Goal: Communication & Community: Answer question/provide support

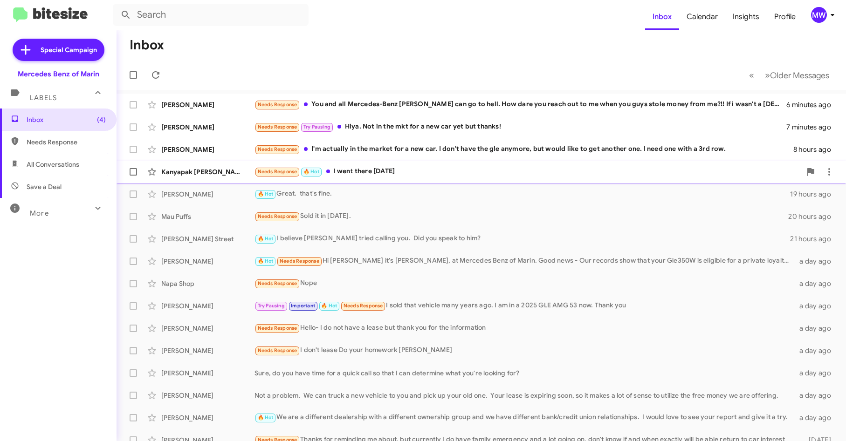
click at [512, 171] on div "Needs Response 🔥 Hot I went there last Saturday" at bounding box center [527, 171] width 547 height 11
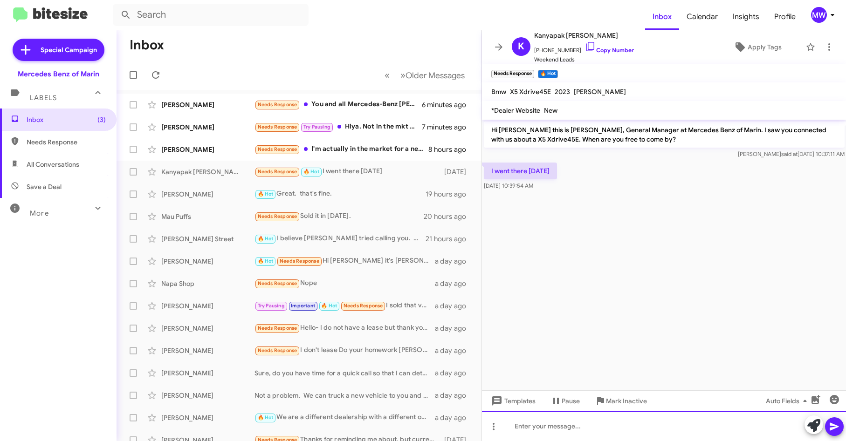
click at [620, 432] on div at bounding box center [664, 426] width 364 height 30
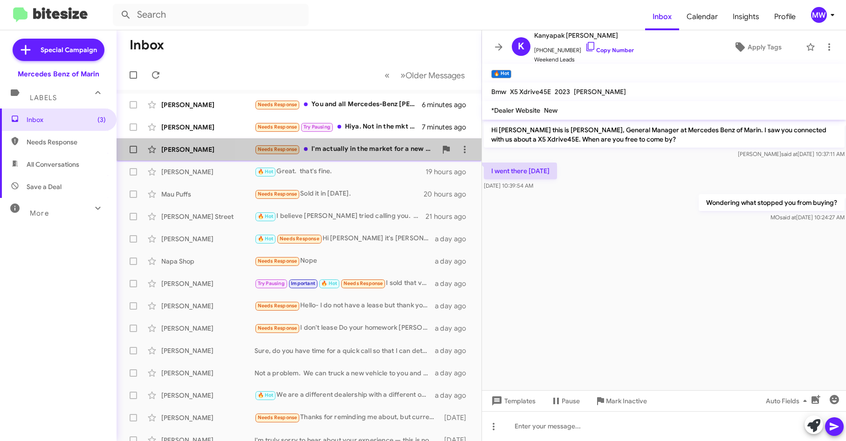
click at [373, 150] on div "Needs Response I'm actually in the market for a new car. I don't have the gle a…" at bounding box center [345, 149] width 182 height 11
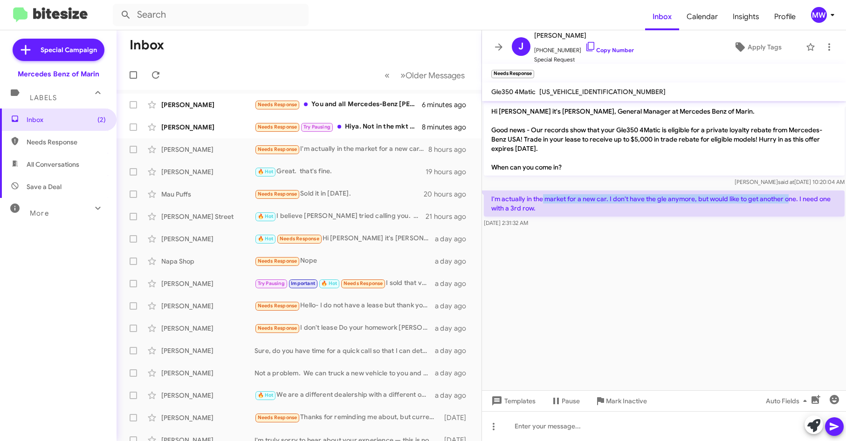
drag, startPoint x: 544, startPoint y: 196, endPoint x: 792, endPoint y: 198, distance: 247.9
click at [792, 198] on p "I'm actually in the market for a new car. I don't have the gle anymore, but wou…" at bounding box center [664, 204] width 361 height 26
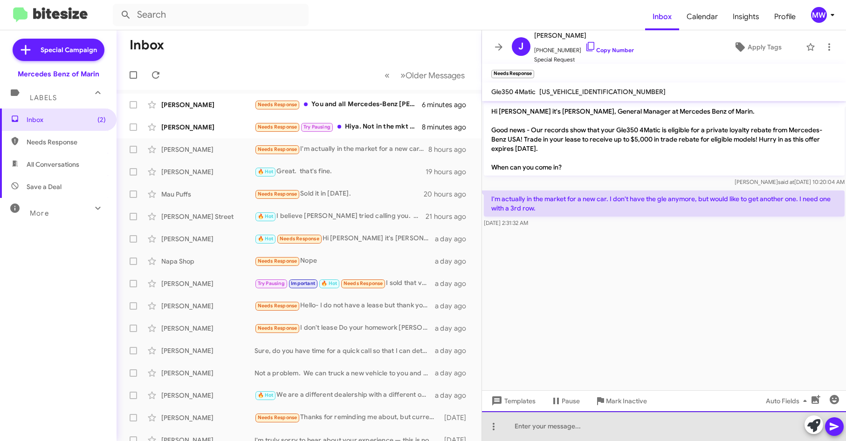
click at [597, 421] on div at bounding box center [664, 426] width 364 height 30
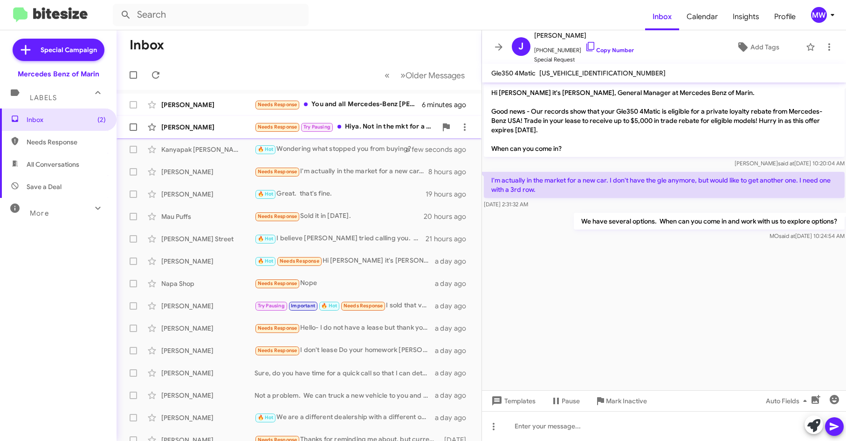
click at [357, 127] on div "Needs Response Try Pausing Hiya. Not in the mkt for a new car yet but thanks!" at bounding box center [345, 127] width 182 height 11
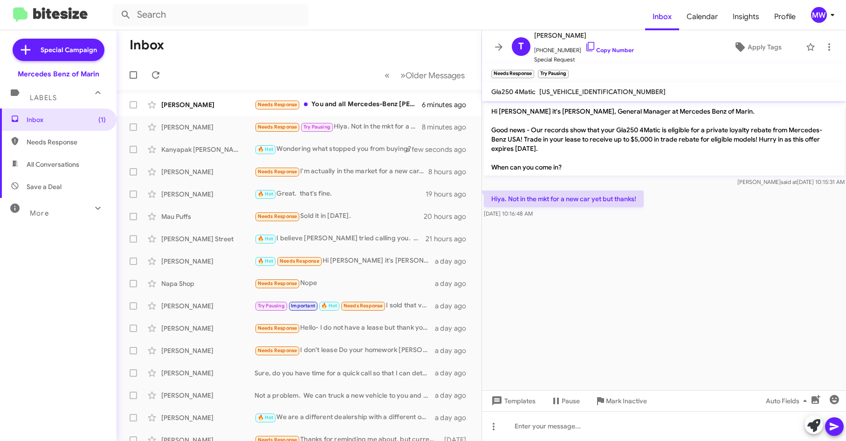
click at [609, 310] on cdk-virtual-scroll-viewport "Hi Thoraya it's Omar Ibrahimi, General Manager at Mercedes Benz of Marin. Good …" at bounding box center [664, 245] width 364 height 289
drag, startPoint x: 514, startPoint y: 127, endPoint x: 753, endPoint y: 132, distance: 239.1
click at [753, 132] on p "Hi Thoraya it's Omar Ibrahimi, General Manager at Mercedes Benz of Marin. Good …" at bounding box center [664, 139] width 361 height 73
click at [591, 341] on cdk-virtual-scroll-viewport "Hi Thoraya it's Omar Ibrahimi, General Manager at Mercedes Benz of Marin. Good …" at bounding box center [664, 245] width 364 height 289
click at [608, 426] on div at bounding box center [664, 426] width 364 height 30
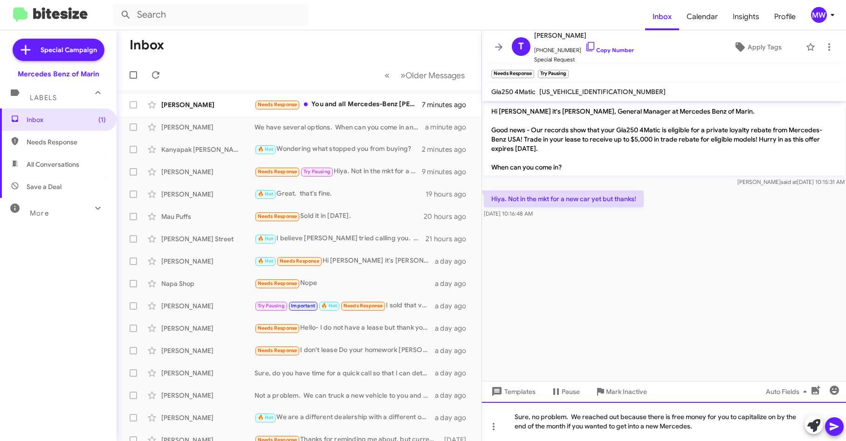
drag, startPoint x: 705, startPoint y: 429, endPoint x: 710, endPoint y: 427, distance: 5.2
click at [706, 429] on div "Sure, no problem. We reached out because there is free money for you to capital…" at bounding box center [664, 421] width 364 height 39
click at [721, 431] on div "Sure, no problem. We reached out because there is free money for you to capital…" at bounding box center [664, 421] width 364 height 39
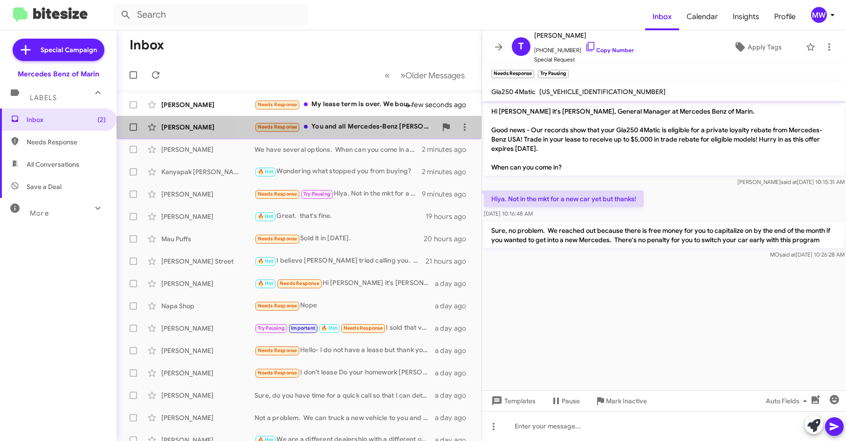
click at [347, 123] on div "Needs Response You and all Mercedes-Benz Marin can go to hell. How dare you rea…" at bounding box center [345, 127] width 182 height 11
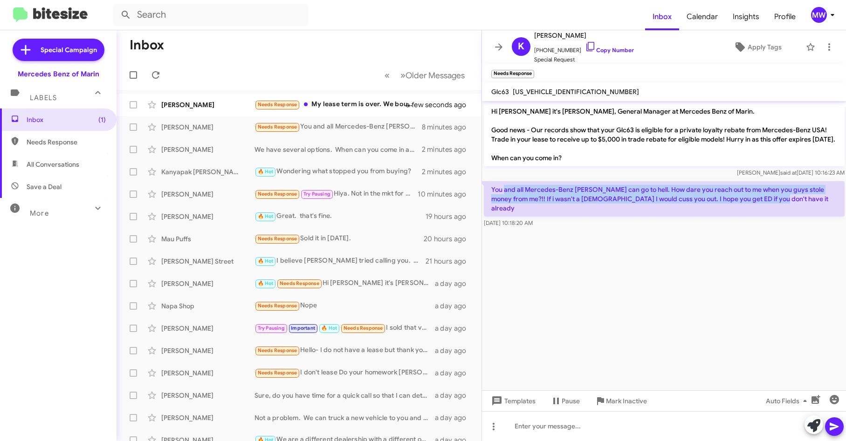
drag, startPoint x: 503, startPoint y: 195, endPoint x: 759, endPoint y: 212, distance: 256.8
click at [759, 212] on p "You and all Mercedes-Benz Marin can go to hell. How dare you reach out to me wh…" at bounding box center [664, 198] width 361 height 35
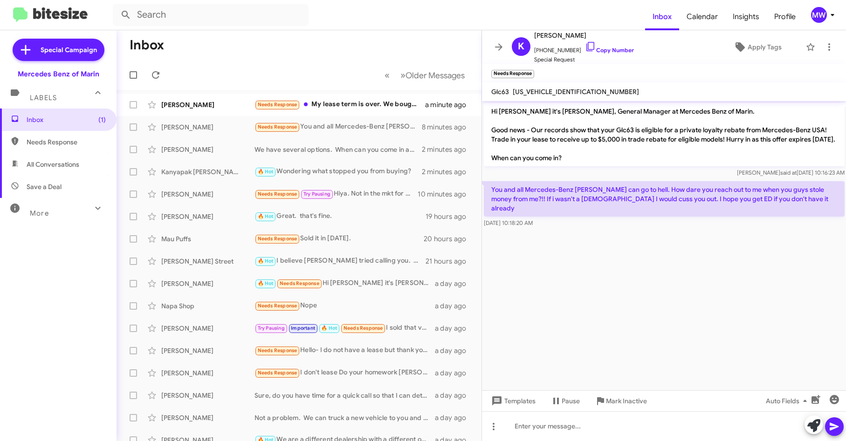
drag, startPoint x: 759, startPoint y: 212, endPoint x: 694, endPoint y: 267, distance: 85.7
click at [694, 267] on cdk-virtual-scroll-viewport "Hi Katherine it's Omar Ibrahimi, General Manager at Mercedes Benz of Marin. Goo…" at bounding box center [664, 245] width 364 height 289
drag, startPoint x: 687, startPoint y: 199, endPoint x: 727, endPoint y: 196, distance: 40.7
click at [727, 196] on p "You and all Mercedes-Benz Marin can go to hell. How dare you reach out to me wh…" at bounding box center [664, 198] width 361 height 35
drag, startPoint x: 727, startPoint y: 196, endPoint x: 656, endPoint y: 233, distance: 80.2
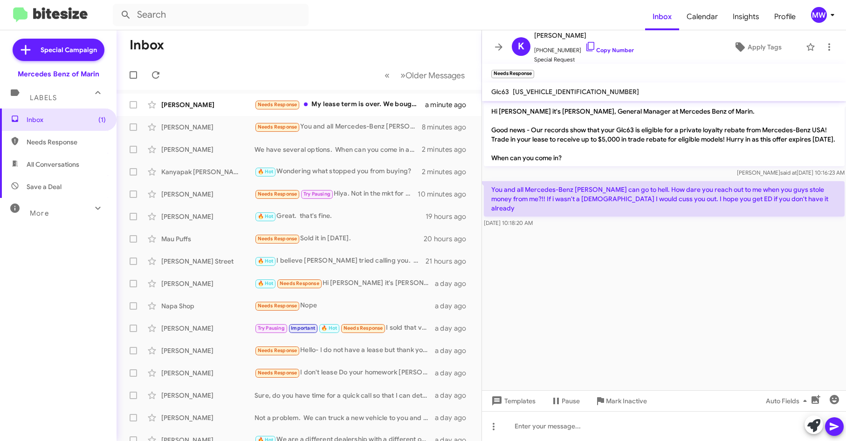
click at [666, 234] on div at bounding box center [664, 232] width 364 height 5
drag, startPoint x: 539, startPoint y: 48, endPoint x: 568, endPoint y: 49, distance: 28.9
click at [568, 49] on span "+17029179431 Copy Number" at bounding box center [584, 48] width 100 height 14
copy span "7029179431"
click at [544, 250] on cdk-virtual-scroll-viewport "Hi Katherine it's Omar Ibrahimi, General Manager at Mercedes Benz of Marin. Goo…" at bounding box center [664, 245] width 364 height 289
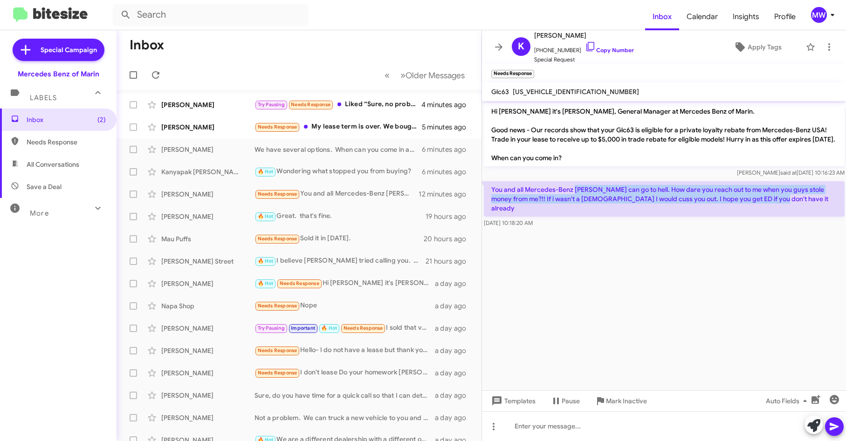
drag, startPoint x: 576, startPoint y: 196, endPoint x: 759, endPoint y: 212, distance: 183.3
click at [759, 212] on p "You and all Mercedes-Benz Marin can go to hell. How dare you reach out to me wh…" at bounding box center [664, 198] width 361 height 35
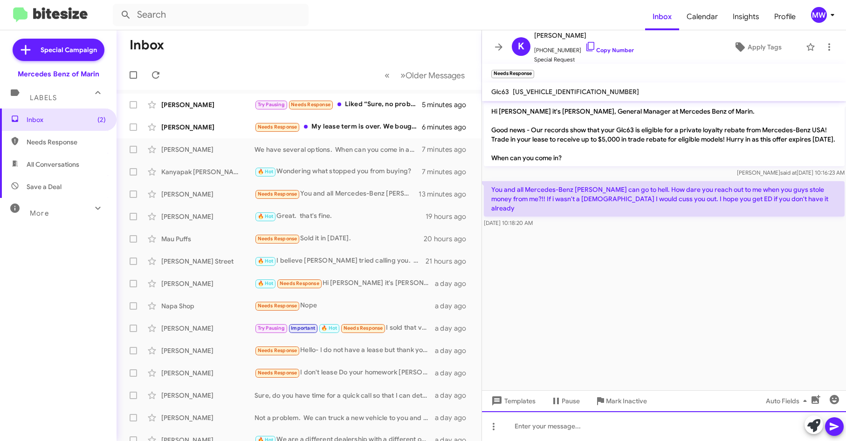
click at [627, 428] on div at bounding box center [664, 426] width 364 height 30
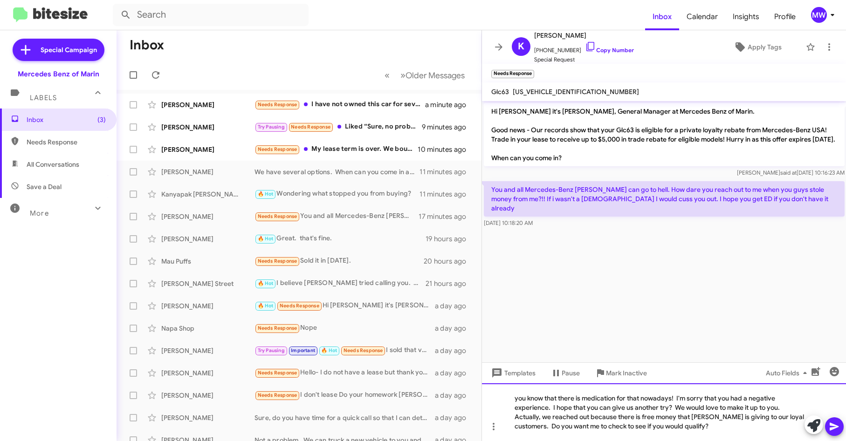
click at [673, 396] on div "you know that there is medication for that nowadays! I'm sorry that you had a n…" at bounding box center [664, 412] width 364 height 58
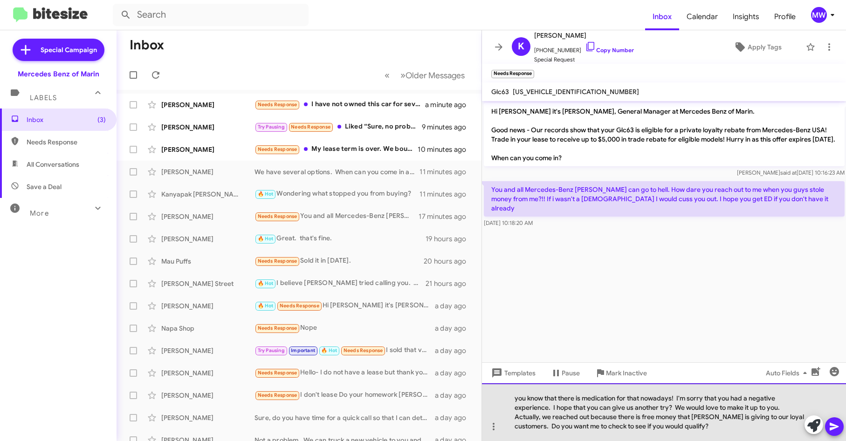
click at [675, 397] on div "you know that there is medication for that nowadays! I'm sorry that you had a n…" at bounding box center [664, 412] width 364 height 58
drag, startPoint x: 726, startPoint y: 406, endPoint x: 563, endPoint y: 415, distance: 163.3
click at [563, 415] on div "you know that there is medication for that nowadays!? I'm sorry that you had a …" at bounding box center [664, 412] width 364 height 58
drag, startPoint x: 641, startPoint y: 412, endPoint x: 675, endPoint y: 412, distance: 34.0
click at [675, 412] on div "you know that there is medication for that nowadays!? I'm sorry that you had a …" at bounding box center [664, 412] width 364 height 58
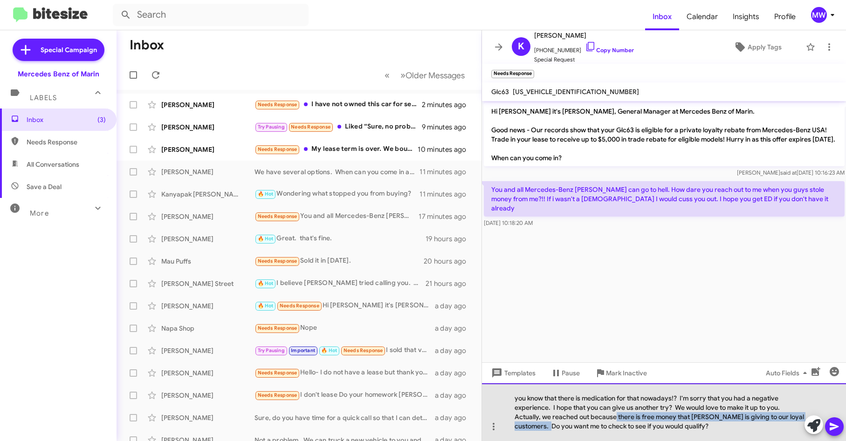
drag, startPoint x: 568, startPoint y: 423, endPoint x: 616, endPoint y: 421, distance: 48.0
click at [616, 421] on div "you know that there is medication for that nowadays!? I'm sorry that you had a …" at bounding box center [664, 412] width 364 height 58
click at [661, 427] on div "you know that there is medication for that nowadays!? I'm sorry that you had a …" at bounding box center [664, 412] width 364 height 58
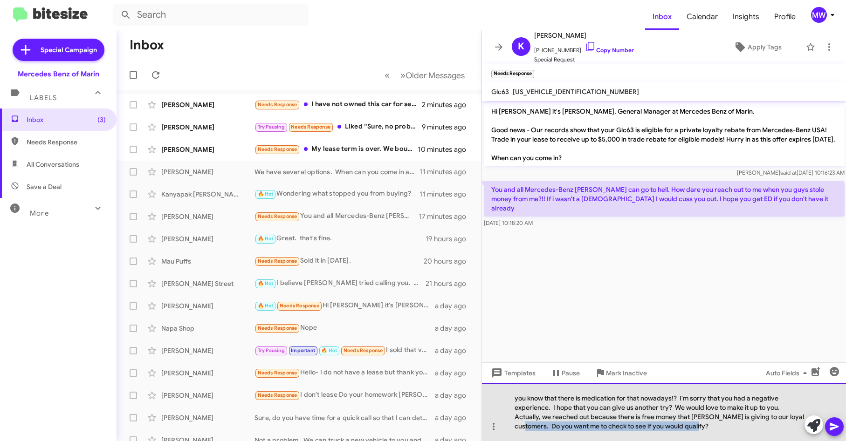
drag, startPoint x: 544, startPoint y: 426, endPoint x: 728, endPoint y: 427, distance: 184.0
click at [728, 427] on div "you know that there is medication for that nowadays!? I'm sorry that you had a …" at bounding box center [664, 412] width 364 height 58
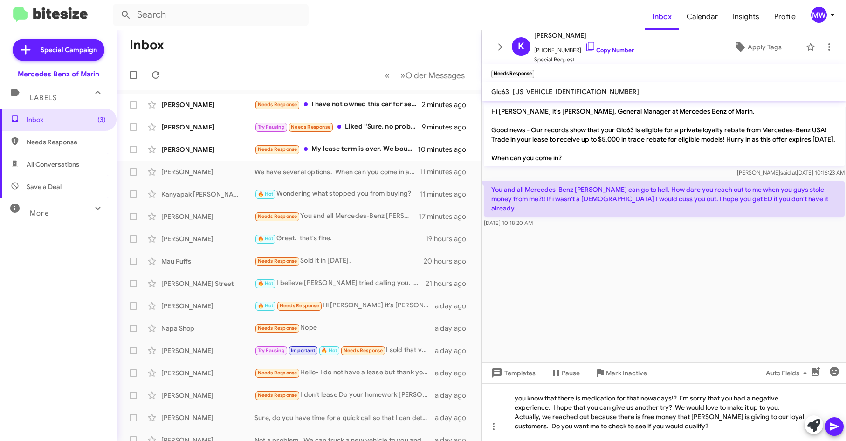
click at [834, 425] on icon at bounding box center [833, 427] width 9 height 8
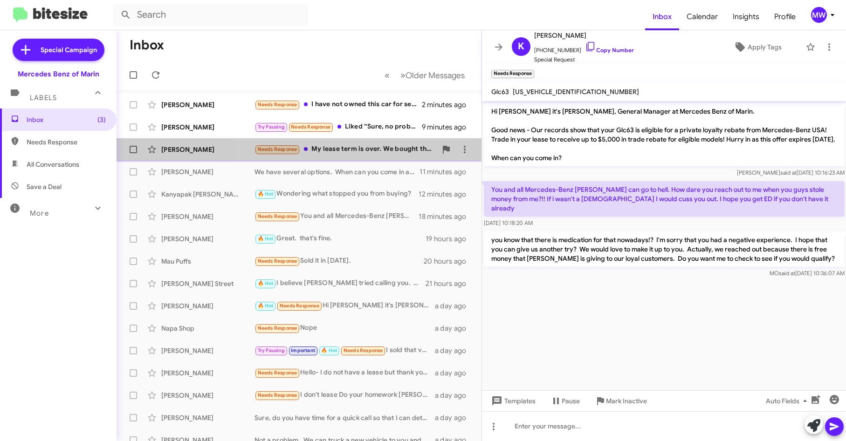
click at [355, 154] on div "Needs Response My lease term is over. We bought the car. However, we are lookin…" at bounding box center [345, 149] width 182 height 11
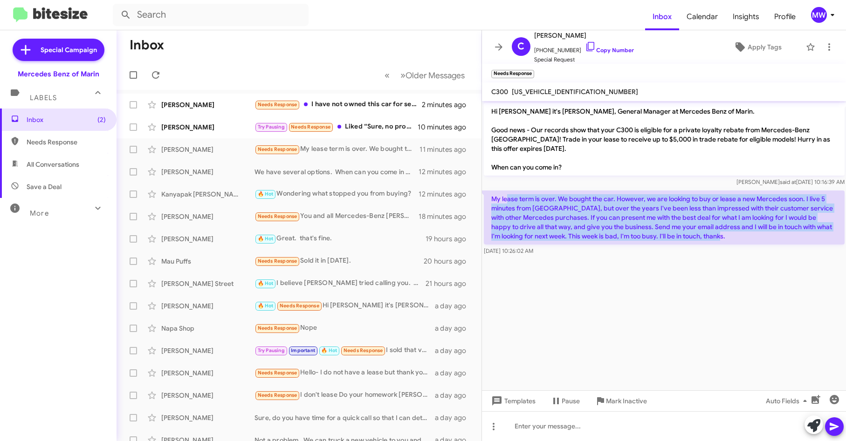
drag, startPoint x: 506, startPoint y: 199, endPoint x: 744, endPoint y: 234, distance: 241.1
click at [744, 234] on p "My lease term is over. We bought the car. However, we are looking to buy or lea…" at bounding box center [664, 218] width 361 height 54
drag, startPoint x: 744, startPoint y: 234, endPoint x: 703, endPoint y: 298, distance: 76.1
click at [703, 298] on cdk-virtual-scroll-viewport "Hi Cesar it's Omar Ibrahimi, General Manager at Mercedes Benz of Marin. Good ne…" at bounding box center [664, 245] width 364 height 289
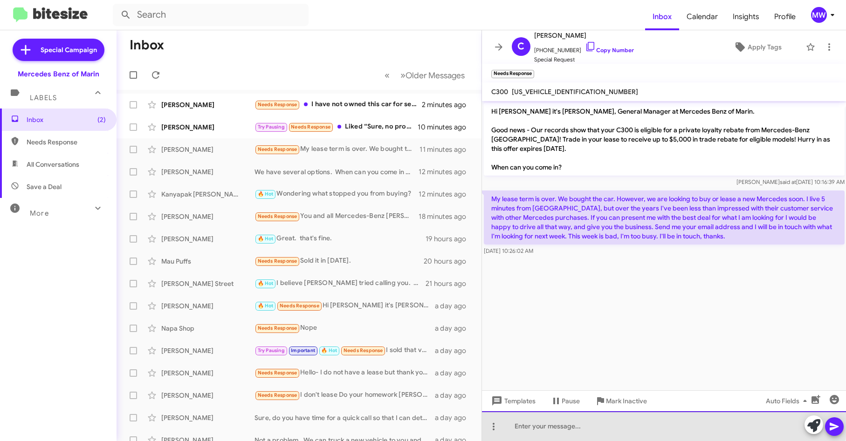
drag, startPoint x: 568, startPoint y: 422, endPoint x: 574, endPoint y: 413, distance: 10.6
click at [568, 421] on div at bounding box center [664, 426] width 364 height 30
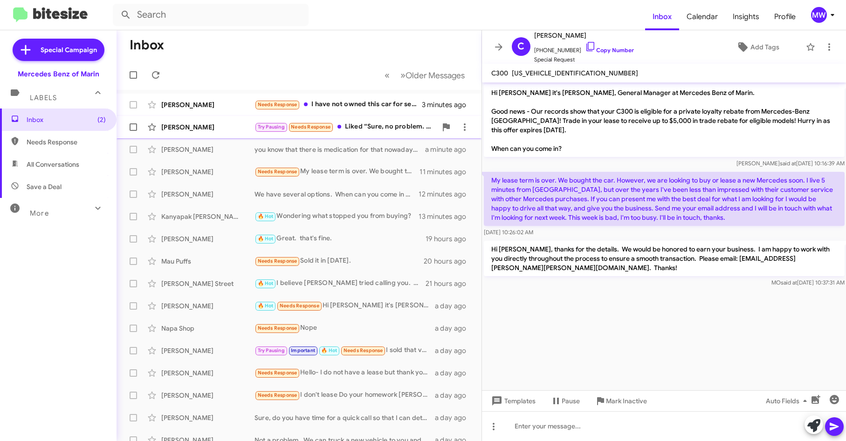
click at [376, 126] on div "Try Pausing Needs Response Liked “Sure, no problem. We reached out because ther…" at bounding box center [345, 127] width 182 height 11
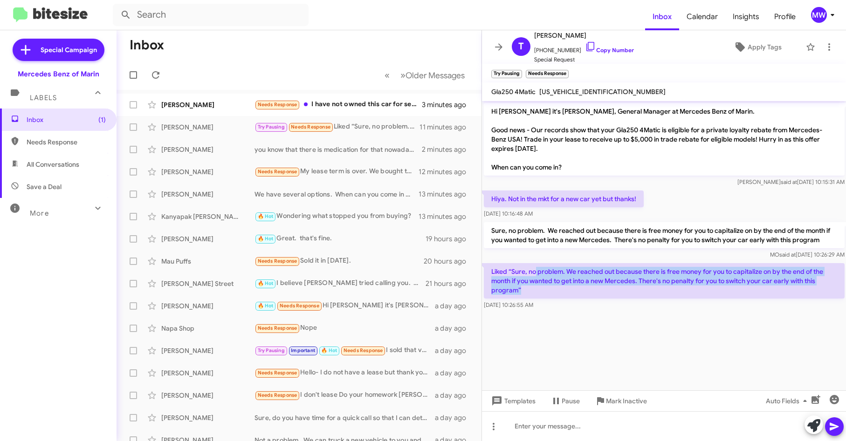
drag, startPoint x: 536, startPoint y: 268, endPoint x: 554, endPoint y: 289, distance: 27.5
click at [554, 289] on p "Liked “Sure, no problem. We reached out because there is free money for you to …" at bounding box center [664, 280] width 361 height 35
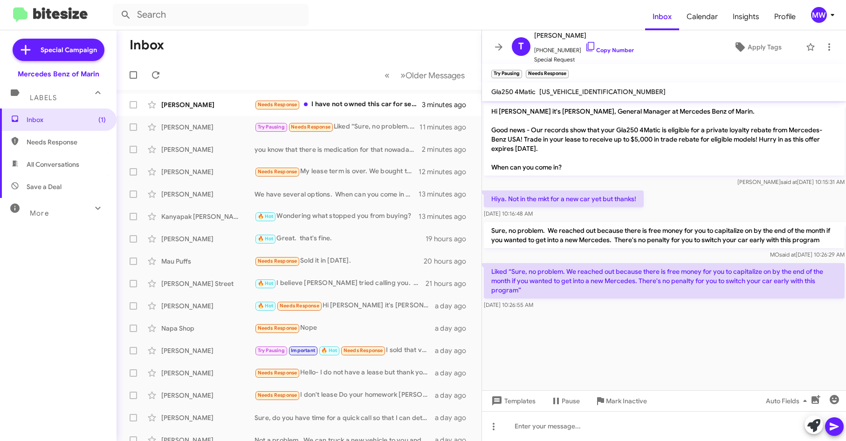
drag, startPoint x: 554, startPoint y: 289, endPoint x: 580, endPoint y: 351, distance: 67.4
click at [567, 331] on cdk-virtual-scroll-viewport "Hi Thoraya it's Omar Ibrahimi, General Manager at Mercedes Benz of Marin. Good …" at bounding box center [664, 245] width 364 height 289
click at [376, 104] on div "Needs Response I have not owned this car for several years now as it was a lemo…" at bounding box center [345, 104] width 182 height 11
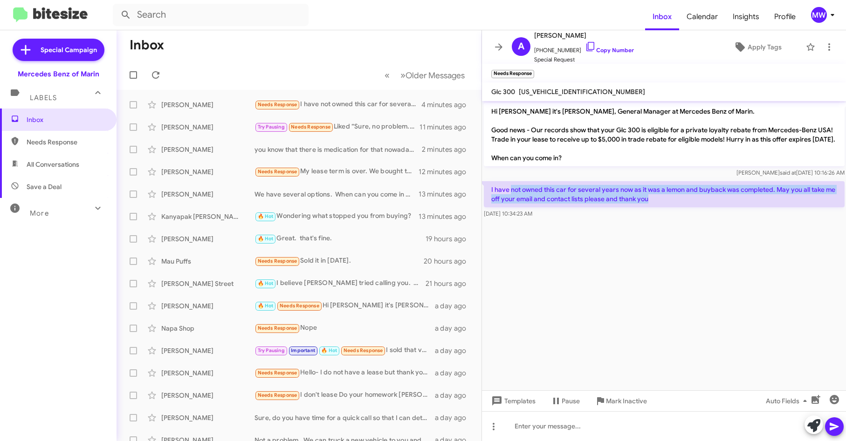
drag, startPoint x: 511, startPoint y: 195, endPoint x: 662, endPoint y: 212, distance: 151.9
click at [662, 207] on p "I have not owned this car for several years now as it was a lemon and buyback w…" at bounding box center [664, 194] width 361 height 26
drag, startPoint x: 662, startPoint y: 212, endPoint x: 612, endPoint y: 283, distance: 87.4
click at [616, 279] on cdk-virtual-scroll-viewport "Hi Alexis it's Omar Ibrahimi, General Manager at Mercedes Benz of Marin. Good n…" at bounding box center [664, 245] width 364 height 289
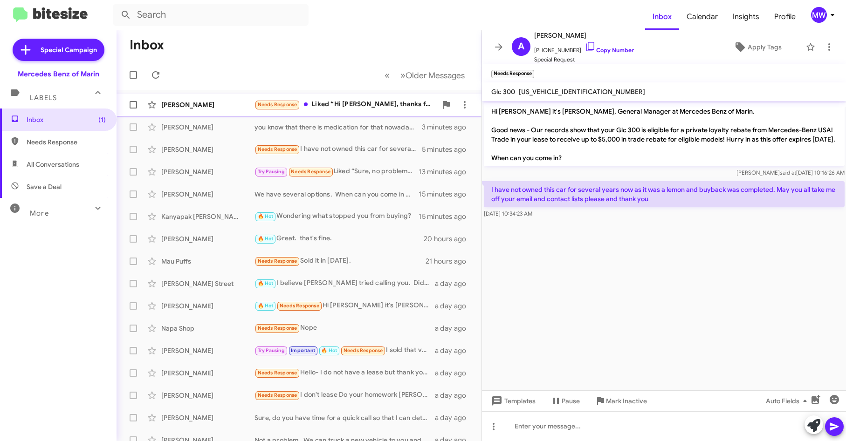
click at [359, 108] on div "Needs Response Liked “Hi Cesar, thanks for the details. We would be honored to …" at bounding box center [345, 104] width 182 height 11
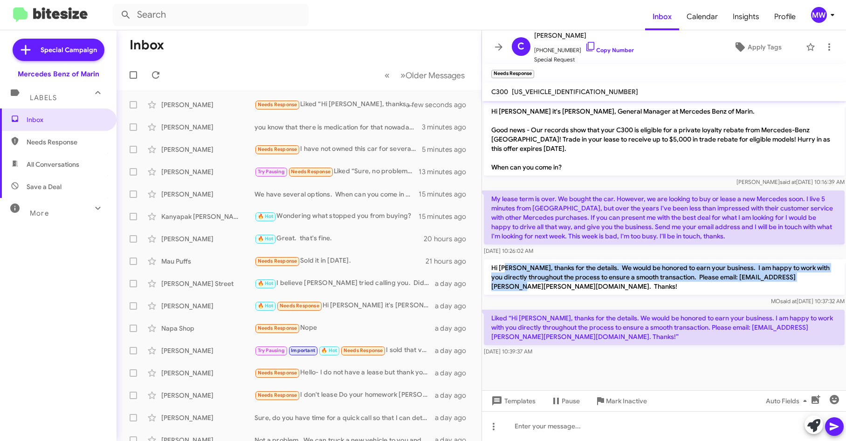
drag, startPoint x: 507, startPoint y: 270, endPoint x: 819, endPoint y: 274, distance: 311.3
click at [819, 274] on p "Hi Cesar, thanks for the details. We would be honored to earn your business. I …" at bounding box center [664, 277] width 361 height 35
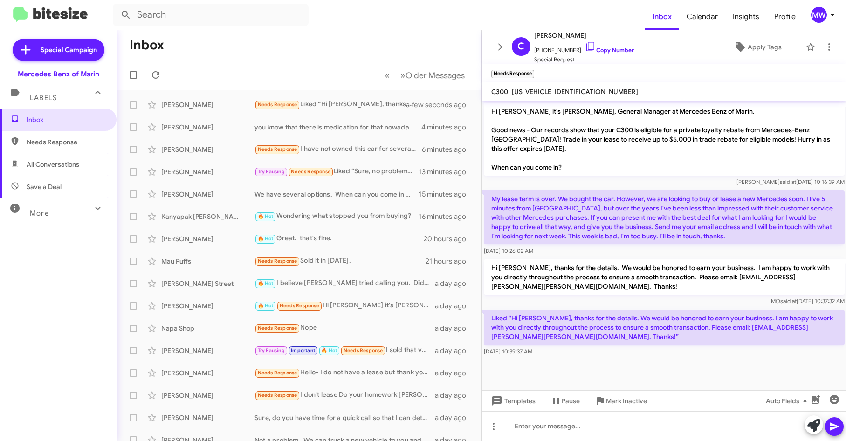
click at [635, 358] on div at bounding box center [664, 362] width 364 height 9
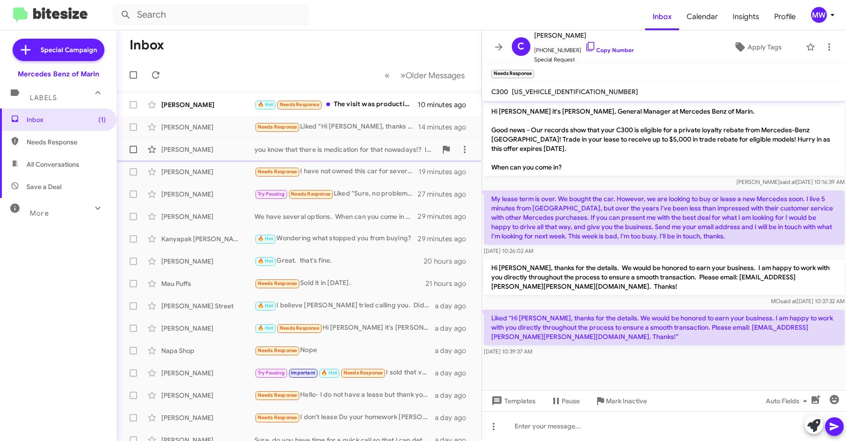
click at [349, 148] on div "you know that there is medication for that nowadays!? I'm sorry that you had a …" at bounding box center [345, 149] width 182 height 9
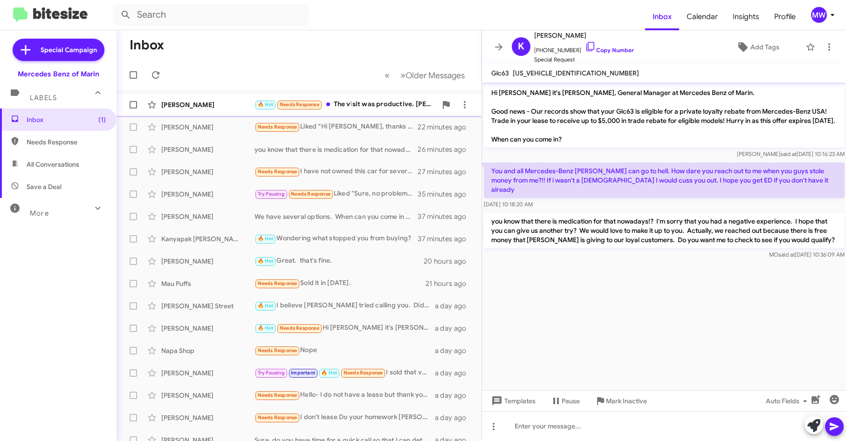
click at [380, 104] on div "🔥 Hot Needs Response The visit was productive. Jesse was very helpful and profe…" at bounding box center [345, 104] width 182 height 11
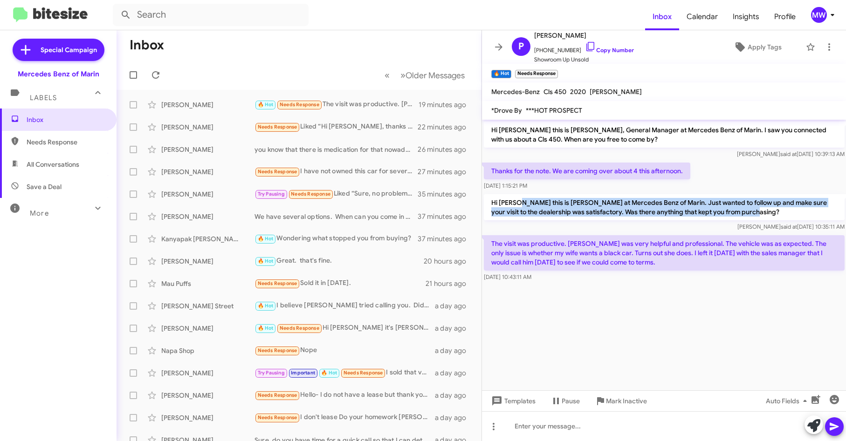
drag, startPoint x: 515, startPoint y: 203, endPoint x: 739, endPoint y: 211, distance: 224.3
click at [739, 211] on p "Hi Patrick this is Omar Ibrahimi at Mercedes Benz of Marin. Just wanted to foll…" at bounding box center [664, 207] width 361 height 26
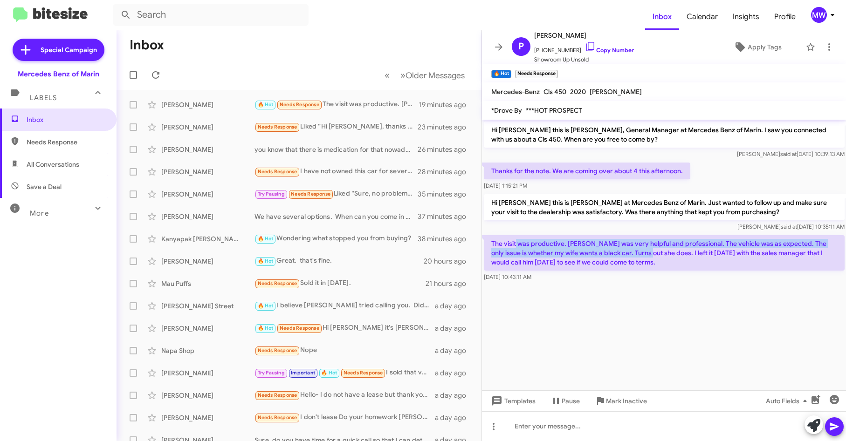
drag, startPoint x: 515, startPoint y: 242, endPoint x: 642, endPoint y: 252, distance: 127.1
click at [642, 252] on p "The visit was productive. Jesse was very helpful and professional. The vehicle …" at bounding box center [664, 252] width 361 height 35
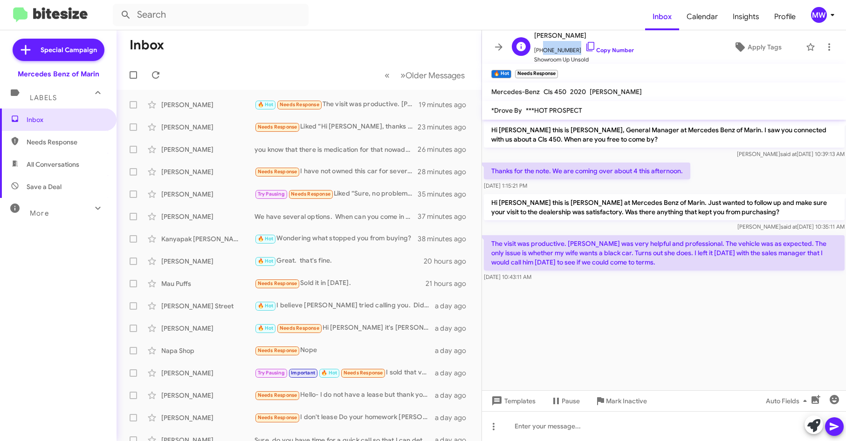
drag, startPoint x: 540, startPoint y: 51, endPoint x: 570, endPoint y: 51, distance: 30.8
click at [570, 51] on span "+19167167533 Copy Number" at bounding box center [584, 48] width 100 height 14
copy span "9167167533"
click at [591, 294] on cdk-virtual-scroll-viewport "Hi Patrick this is Omar Ibrahimi, General Manager at Mercedes Benz of Marin. I …" at bounding box center [664, 255] width 364 height 271
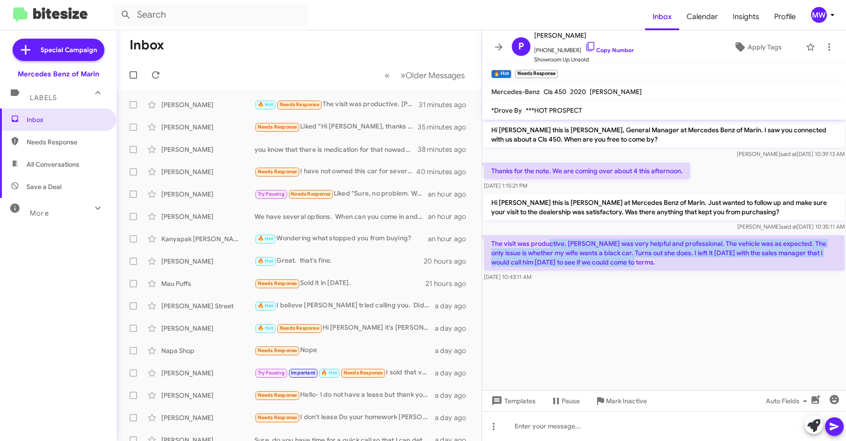
drag, startPoint x: 552, startPoint y: 246, endPoint x: 629, endPoint y: 262, distance: 79.0
click at [629, 262] on p "The visit was productive. Jesse was very helpful and professional. The vehicle …" at bounding box center [664, 252] width 361 height 35
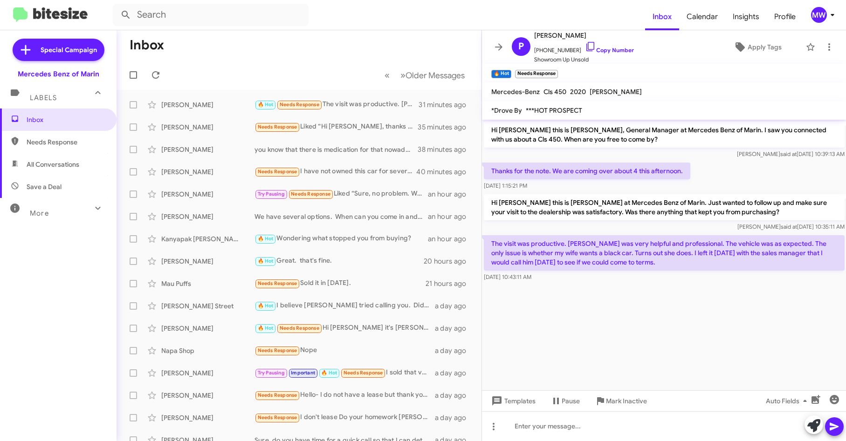
drag, startPoint x: 629, startPoint y: 262, endPoint x: 638, endPoint y: 353, distance: 90.8
click at [638, 337] on cdk-virtual-scroll-viewport "Hi Patrick this is Omar Ibrahimi, General Manager at Mercedes Benz of Marin. I …" at bounding box center [664, 255] width 364 height 271
click at [632, 429] on div at bounding box center [664, 426] width 364 height 30
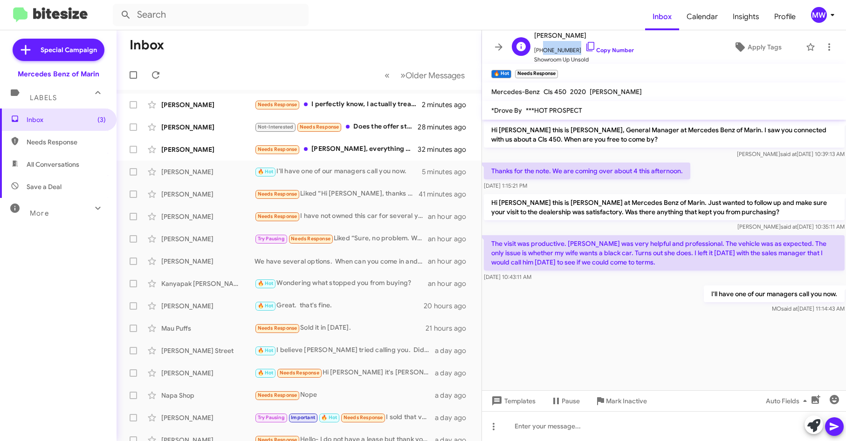
drag, startPoint x: 540, startPoint y: 51, endPoint x: 569, endPoint y: 53, distance: 28.9
click at [569, 53] on span "+19167167533 Copy Number" at bounding box center [584, 48] width 100 height 14
copy span "9167167533"
click at [366, 152] on div "Needs Response Omar, everything did go to my liking. The service was great. Dec…" at bounding box center [345, 149] width 182 height 11
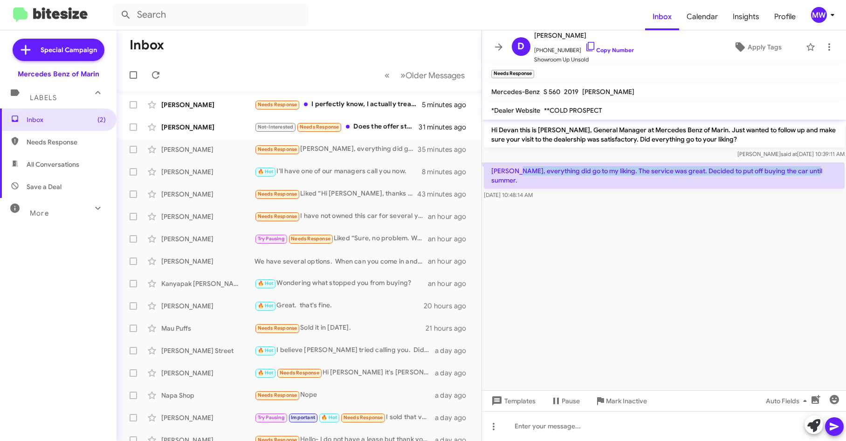
drag, startPoint x: 520, startPoint y: 170, endPoint x: 822, endPoint y: 175, distance: 302.4
click at [822, 175] on div "Omar, everything did go to my liking. The service was great. Decided to put off…" at bounding box center [664, 181] width 364 height 41
drag, startPoint x: 822, startPoint y: 175, endPoint x: 777, endPoint y: 253, distance: 90.4
click at [769, 248] on cdk-virtual-scroll-viewport "Hi Devan this is Omar Ibrahimi, General Manager at Mercedes Benz of Marin. Just…" at bounding box center [664, 255] width 364 height 271
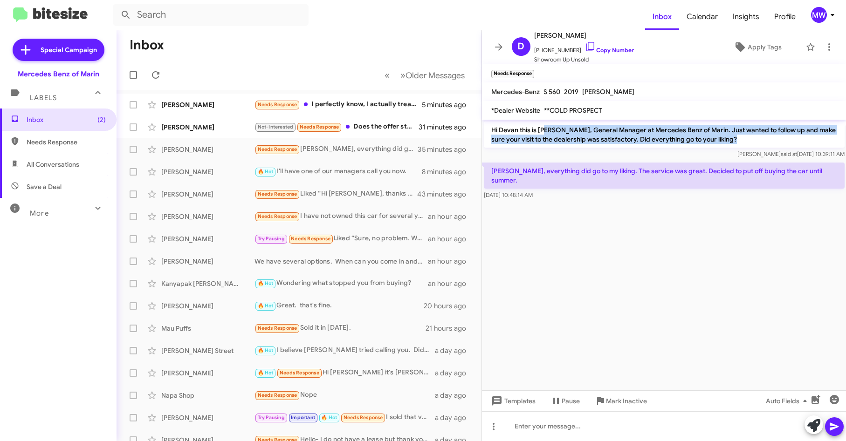
drag, startPoint x: 550, startPoint y: 127, endPoint x: 744, endPoint y: 140, distance: 193.8
click at [744, 140] on p "Hi Devan this is Omar Ibrahimi, General Manager at Mercedes Benz of Marin. Just…" at bounding box center [664, 135] width 361 height 26
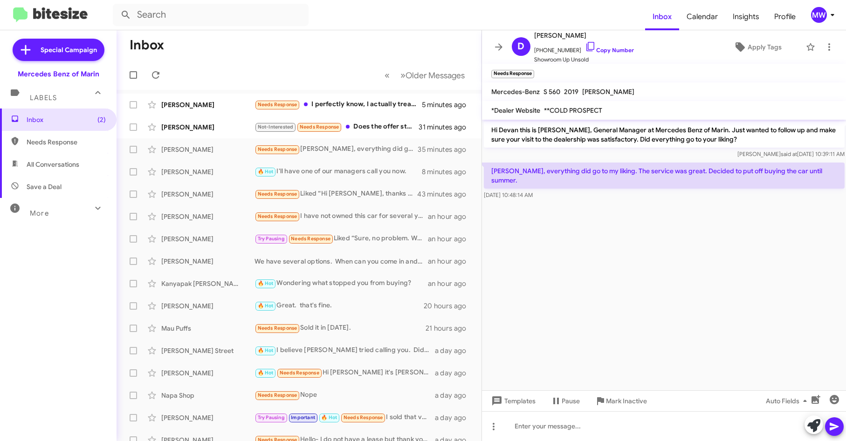
drag, startPoint x: 744, startPoint y: 140, endPoint x: 705, endPoint y: 271, distance: 136.5
click at [706, 264] on cdk-virtual-scroll-viewport "Hi Devan this is Omar Ibrahimi, General Manager at Mercedes Benz of Marin. Just…" at bounding box center [664, 255] width 364 height 271
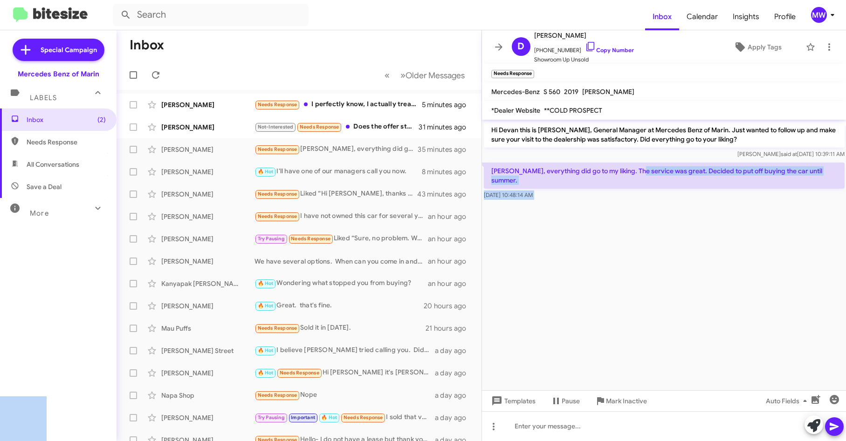
drag, startPoint x: 543, startPoint y: 178, endPoint x: 639, endPoint y: 178, distance: 95.5
drag, startPoint x: 639, startPoint y: 178, endPoint x: 652, endPoint y: 210, distance: 34.7
click at [650, 213] on cdk-virtual-scroll-viewport "Hi Devan this is Omar Ibrahimi, General Manager at Mercedes Benz of Marin. Just…" at bounding box center [664, 255] width 364 height 271
drag, startPoint x: 659, startPoint y: 166, endPoint x: 807, endPoint y: 171, distance: 148.3
click at [807, 171] on p "Omar, everything did go to my liking. The service was great. Decided to put off…" at bounding box center [664, 176] width 361 height 26
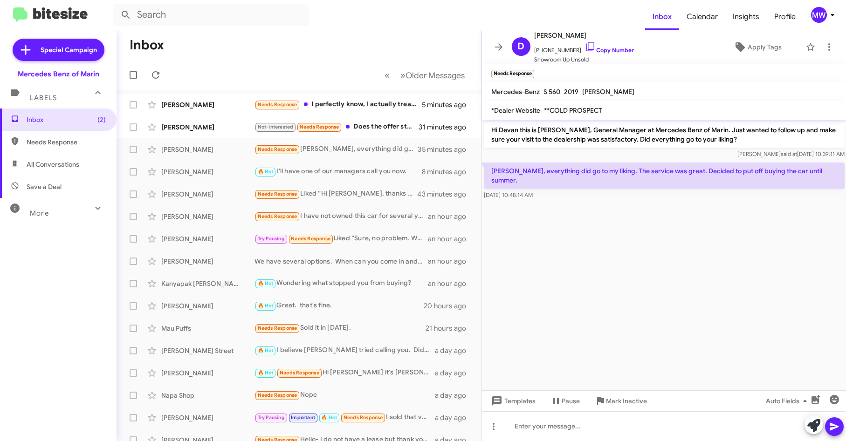
drag, startPoint x: 807, startPoint y: 171, endPoint x: 766, endPoint y: 264, distance: 101.2
click at [770, 250] on cdk-virtual-scroll-viewport "Hi Devan this is Omar Ibrahimi, General Manager at Mercedes Benz of Marin. Just…" at bounding box center [664, 255] width 364 height 271
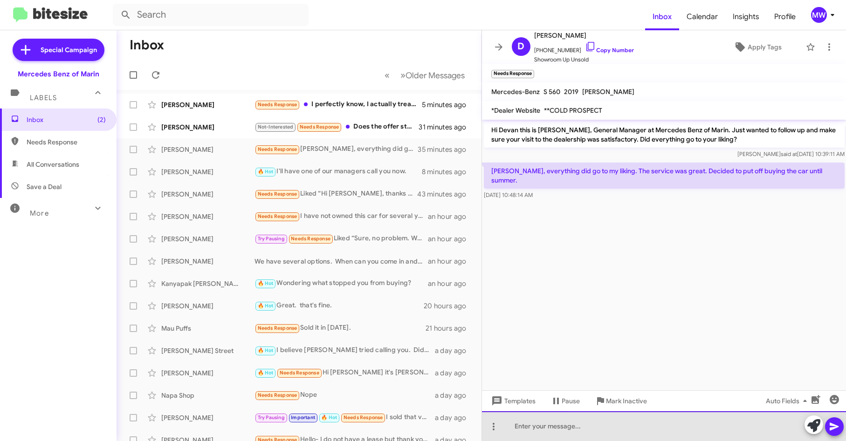
click at [647, 429] on div at bounding box center [664, 426] width 364 height 30
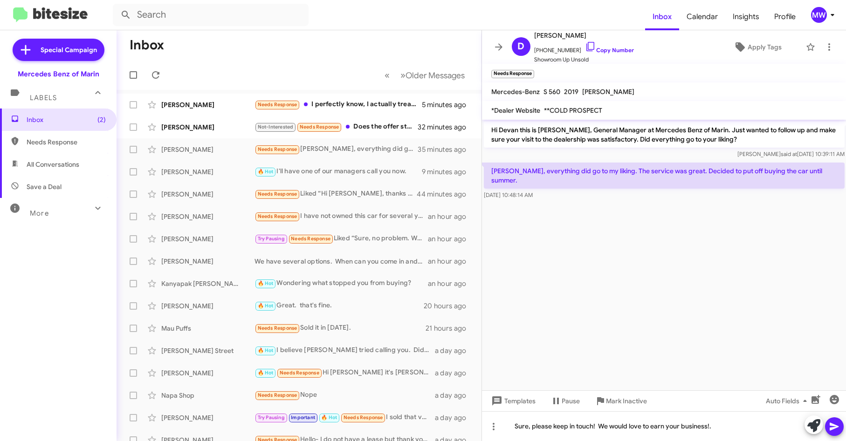
click at [834, 426] on icon at bounding box center [833, 427] width 9 height 8
click at [364, 126] on div "Not-Interested Needs Response Does the offer stand still?" at bounding box center [345, 127] width 182 height 11
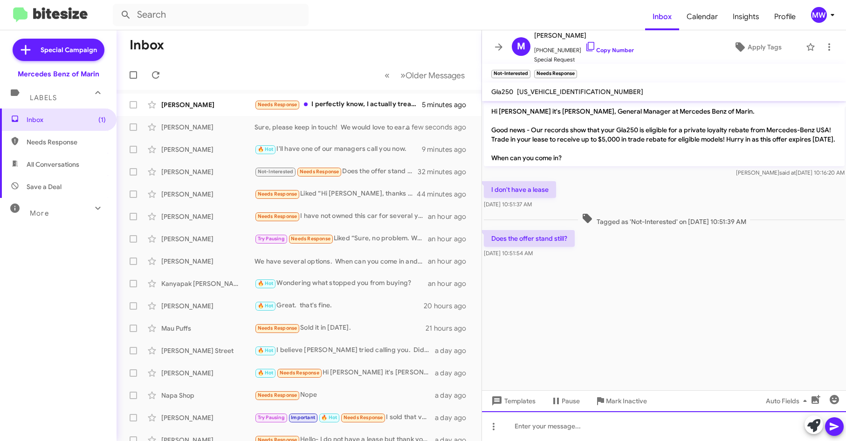
click at [641, 422] on div at bounding box center [664, 426] width 364 height 30
click at [725, 423] on div "I can double check. Send me your vin # and I'll check if it qualifies." at bounding box center [664, 426] width 364 height 30
click at [829, 424] on icon at bounding box center [833, 426] width 11 height 11
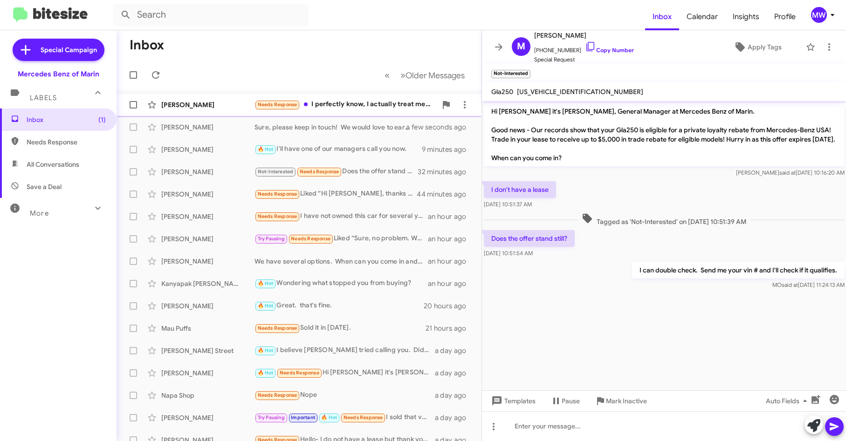
click at [367, 102] on div "Needs Response I perfectly know, I actually treat men with ED at my clinic and …" at bounding box center [345, 104] width 182 height 11
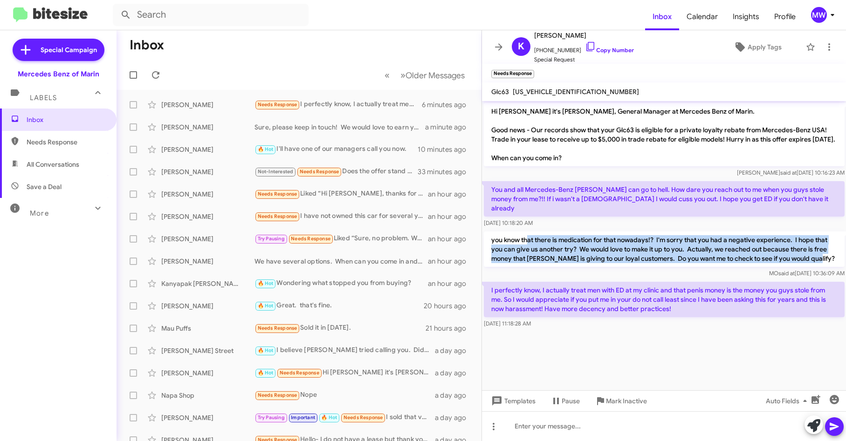
drag, startPoint x: 543, startPoint y: 240, endPoint x: 822, endPoint y: 266, distance: 280.2
click at [822, 266] on p "you know that there is medication for that nowadays!? I'm sorry that you had a …" at bounding box center [664, 249] width 361 height 35
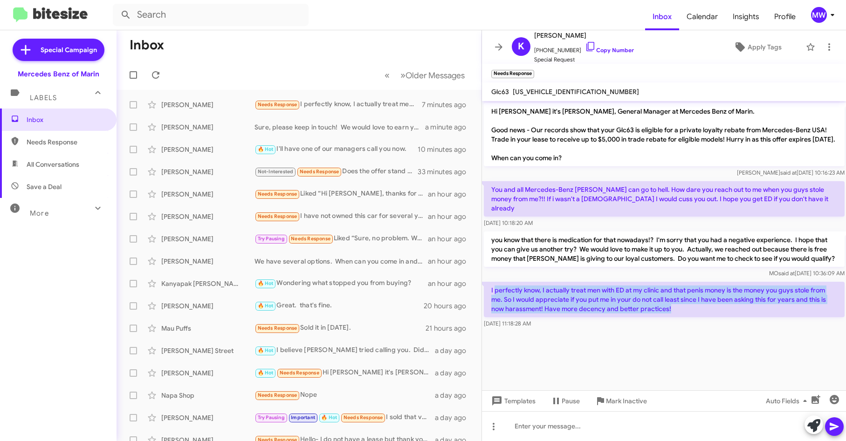
drag, startPoint x: 494, startPoint y: 290, endPoint x: 687, endPoint y: 308, distance: 194.3
click at [687, 308] on p "I perfectly know, I actually treat men with ED at my clinic and that penis mone…" at bounding box center [664, 299] width 361 height 35
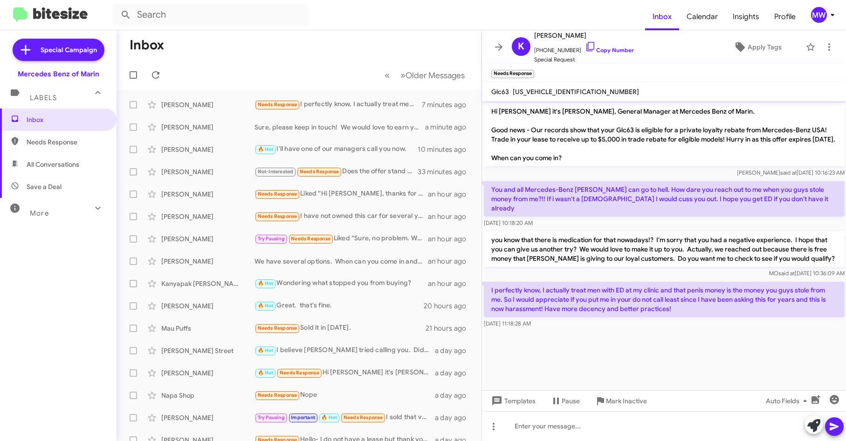
drag, startPoint x: 687, startPoint y: 308, endPoint x: 674, endPoint y: 340, distance: 34.4
click at [674, 340] on cdk-virtual-scroll-viewport "Hi Katherine it's Omar Ibrahimi, General Manager at Mercedes Benz of Marin. Goo…" at bounding box center [664, 245] width 364 height 289
drag, startPoint x: 540, startPoint y: 50, endPoint x: 568, endPoint y: 50, distance: 28.4
click at [568, 50] on span "+17029179431 Copy Number" at bounding box center [584, 48] width 100 height 14
copy span "7029179431"
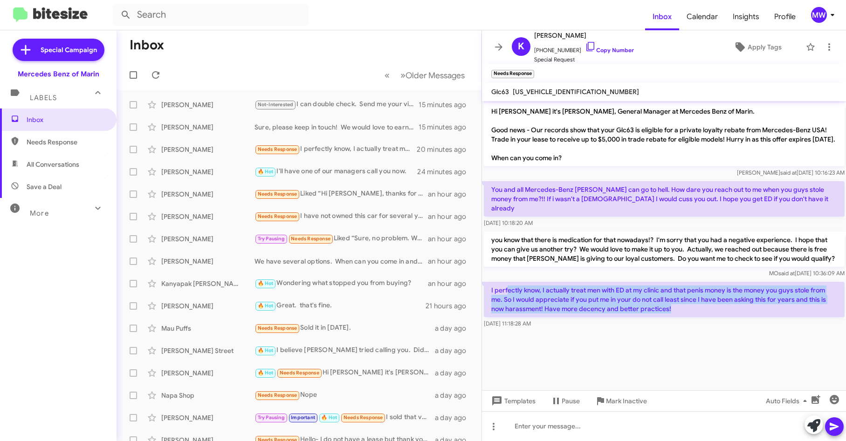
drag, startPoint x: 506, startPoint y: 289, endPoint x: 695, endPoint y: 313, distance: 190.7
click at [695, 313] on p "I perfectly know, I actually treat men with ED at my clinic and that penis mone…" at bounding box center [664, 299] width 361 height 35
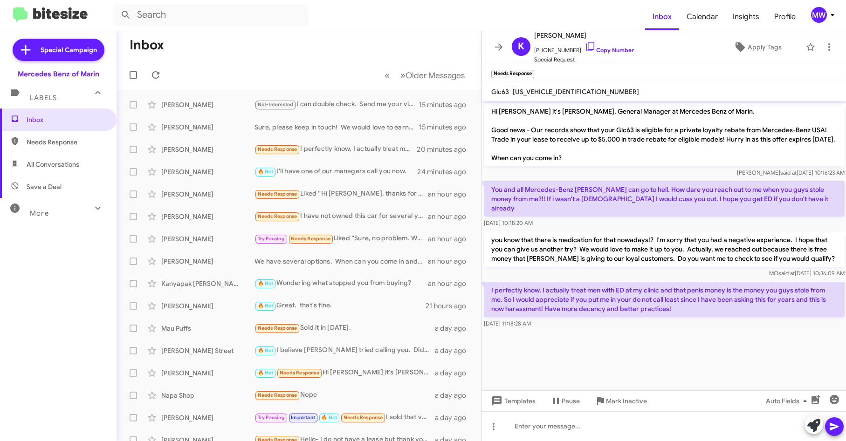
drag, startPoint x: 695, startPoint y: 313, endPoint x: 651, endPoint y: 349, distance: 56.9
click at [651, 349] on cdk-virtual-scroll-viewport "Hi Katherine it's Omar Ibrahimi, General Manager at Mercedes Benz of Marin. Goo…" at bounding box center [664, 245] width 364 height 289
drag, startPoint x: 534, startPoint y: 35, endPoint x: 584, endPoint y: 38, distance: 49.5
click at [584, 38] on span "[PERSON_NAME]" at bounding box center [584, 35] width 100 height 11
copy span "[PERSON_NAME]"
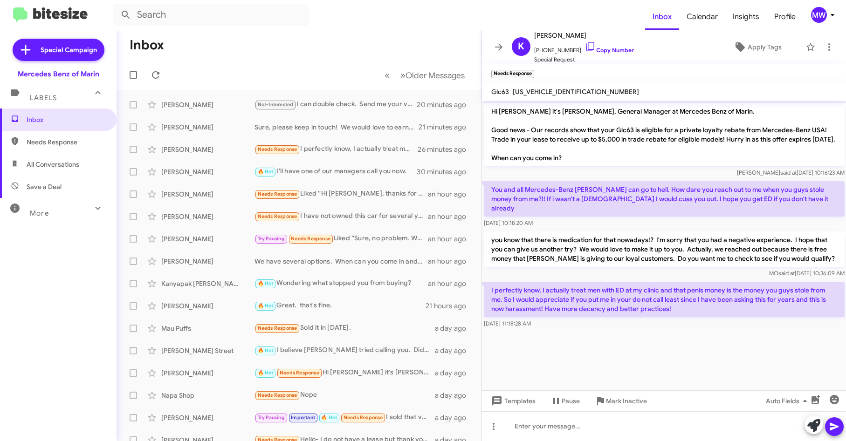
click at [38, 142] on span "Needs Response" at bounding box center [66, 141] width 79 height 9
type input "in:needs-response"
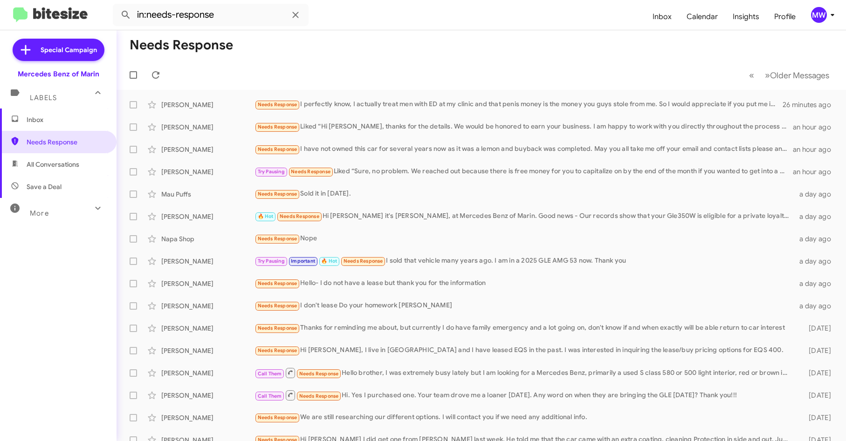
click at [39, 124] on span "Inbox" at bounding box center [66, 119] width 79 height 9
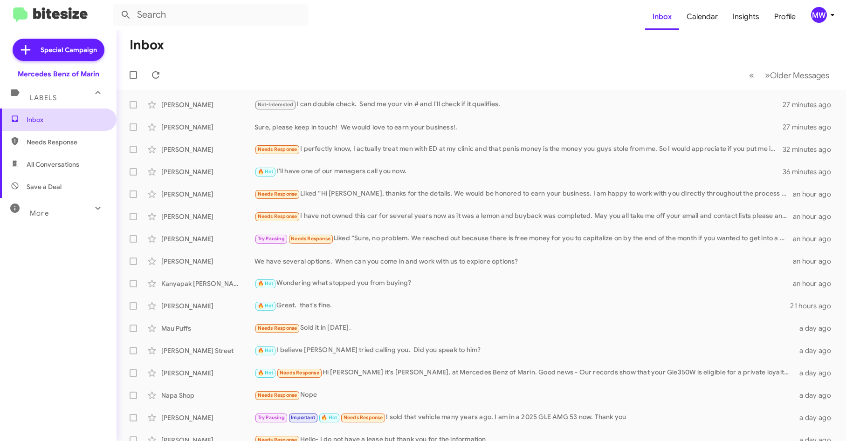
click at [48, 124] on span "Inbox" at bounding box center [58, 120] width 116 height 22
click at [425, 101] on div "Not-Interested Needs Response That's okay, no idea what that is!" at bounding box center [527, 104] width 547 height 11
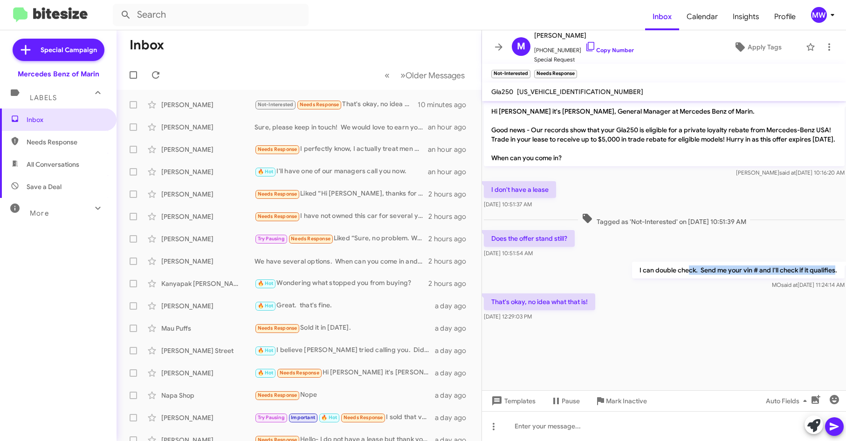
drag, startPoint x: 686, startPoint y: 279, endPoint x: 835, endPoint y: 280, distance: 149.1
click at [835, 279] on p "I can double check. Send me your vin # and I'll check if it qualifies." at bounding box center [737, 270] width 212 height 17
drag, startPoint x: 835, startPoint y: 280, endPoint x: 693, endPoint y: 319, distance: 147.0
click at [696, 316] on div "That's okay, no idea what that is! Oct 15, 2025, 12:29:03 PM" at bounding box center [664, 308] width 364 height 32
drag, startPoint x: 528, startPoint y: 313, endPoint x: 611, endPoint y: 313, distance: 82.5
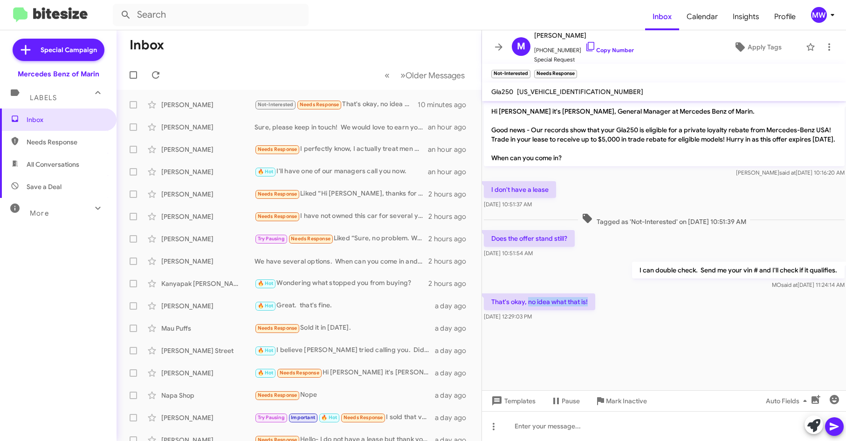
click at [611, 313] on div "That's okay, no idea what that is! Oct 15, 2025, 12:29:03 PM" at bounding box center [664, 308] width 364 height 32
drag, startPoint x: 611, startPoint y: 313, endPoint x: 643, endPoint y: 323, distance: 33.7
click at [635, 322] on div "That's okay, no idea what that is! Oct 15, 2025, 12:29:03 PM" at bounding box center [664, 308] width 364 height 32
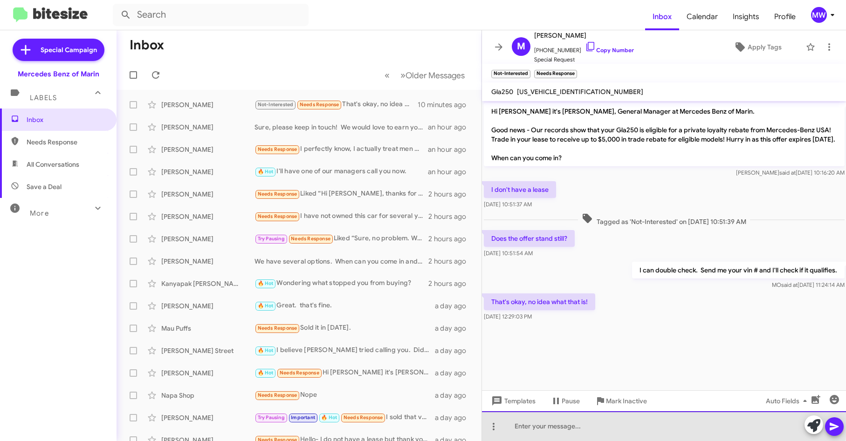
click at [642, 424] on div at bounding box center [664, 426] width 364 height 30
